Goal: Find specific fact: Find specific fact

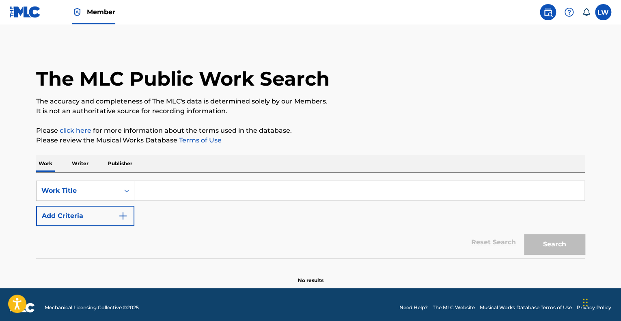
click at [166, 191] on input "Search Form" at bounding box center [359, 190] width 450 height 19
paste input "No Esta Pa Nadie"
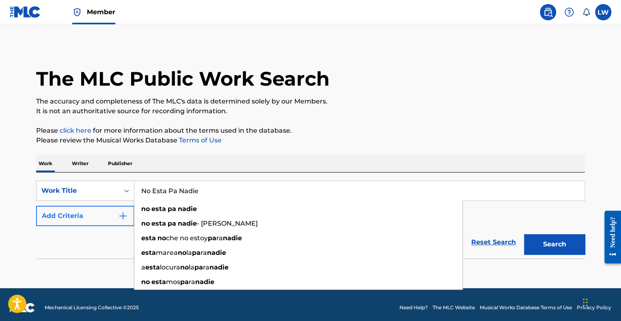
type input "No Esta Pa Nadie"
click at [104, 216] on button "Add Criteria" at bounding box center [85, 216] width 98 height 20
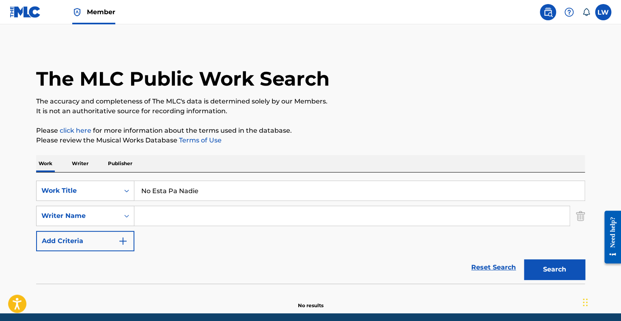
click at [160, 215] on input "Search Form" at bounding box center [351, 215] width 435 height 19
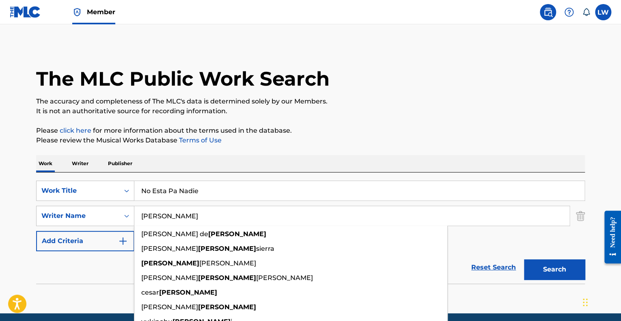
type input "[PERSON_NAME]"
click at [524, 260] on button "Search" at bounding box center [554, 270] width 61 height 20
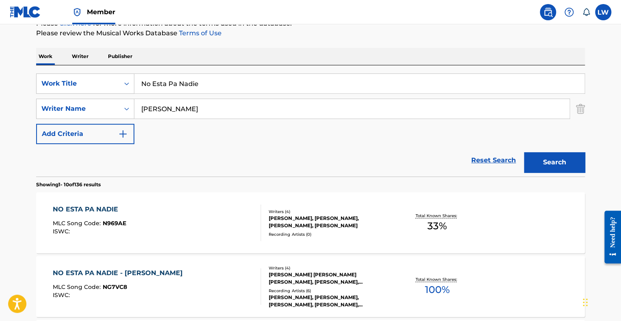
scroll to position [122, 0]
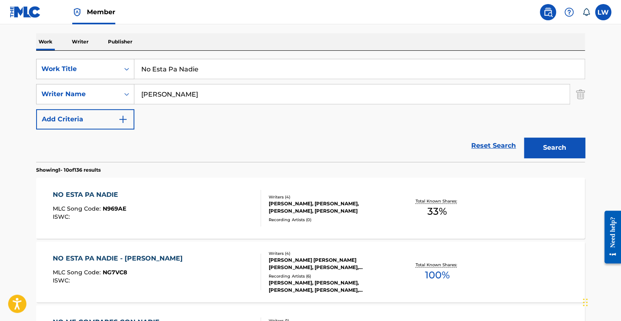
click at [169, 204] on div "NO ESTA PA NADIE MLC Song Code : N969AE ISWC :" at bounding box center [157, 208] width 209 height 37
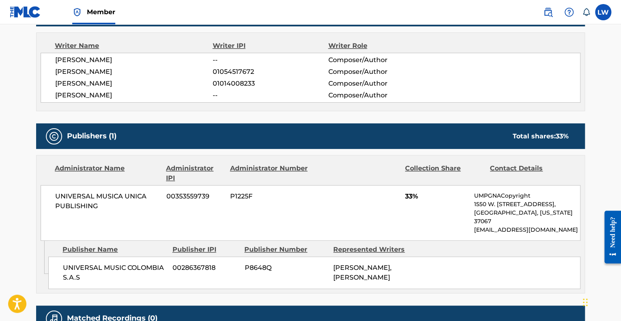
scroll to position [301, 0]
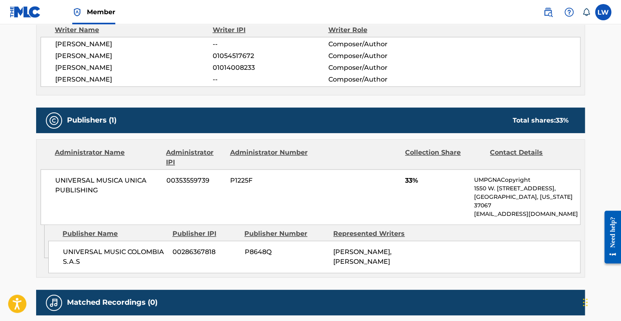
drag, startPoint x: 334, startPoint y: 242, endPoint x: 395, endPoint y: 278, distance: 71.2
click at [387, 273] on div "UNIVERSAL MUSIC COLOMBIA S.A.S 00286367818 P8648Q [PERSON_NAME], [PERSON_NAME]" at bounding box center [314, 257] width 532 height 32
click at [407, 267] on div "[PERSON_NAME], [PERSON_NAME]" at bounding box center [374, 256] width 83 height 19
click at [347, 248] on span "[PERSON_NAME], [PERSON_NAME]" at bounding box center [362, 256] width 58 height 17
drag, startPoint x: 347, startPoint y: 243, endPoint x: 374, endPoint y: 271, distance: 39.3
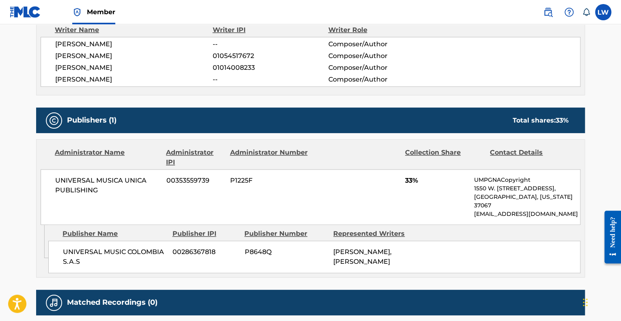
click at [374, 266] on span "[PERSON_NAME], [PERSON_NAME]" at bounding box center [362, 256] width 58 height 17
copy span "[PERSON_NAME], [PERSON_NAME]"
click at [231, 264] on div "UNIVERSAL MUSIC COLOMBIA S.A.S 00286367818 P8648Q [PERSON_NAME], [PERSON_NAME]" at bounding box center [314, 257] width 532 height 32
